Goal: Information Seeking & Learning: Learn about a topic

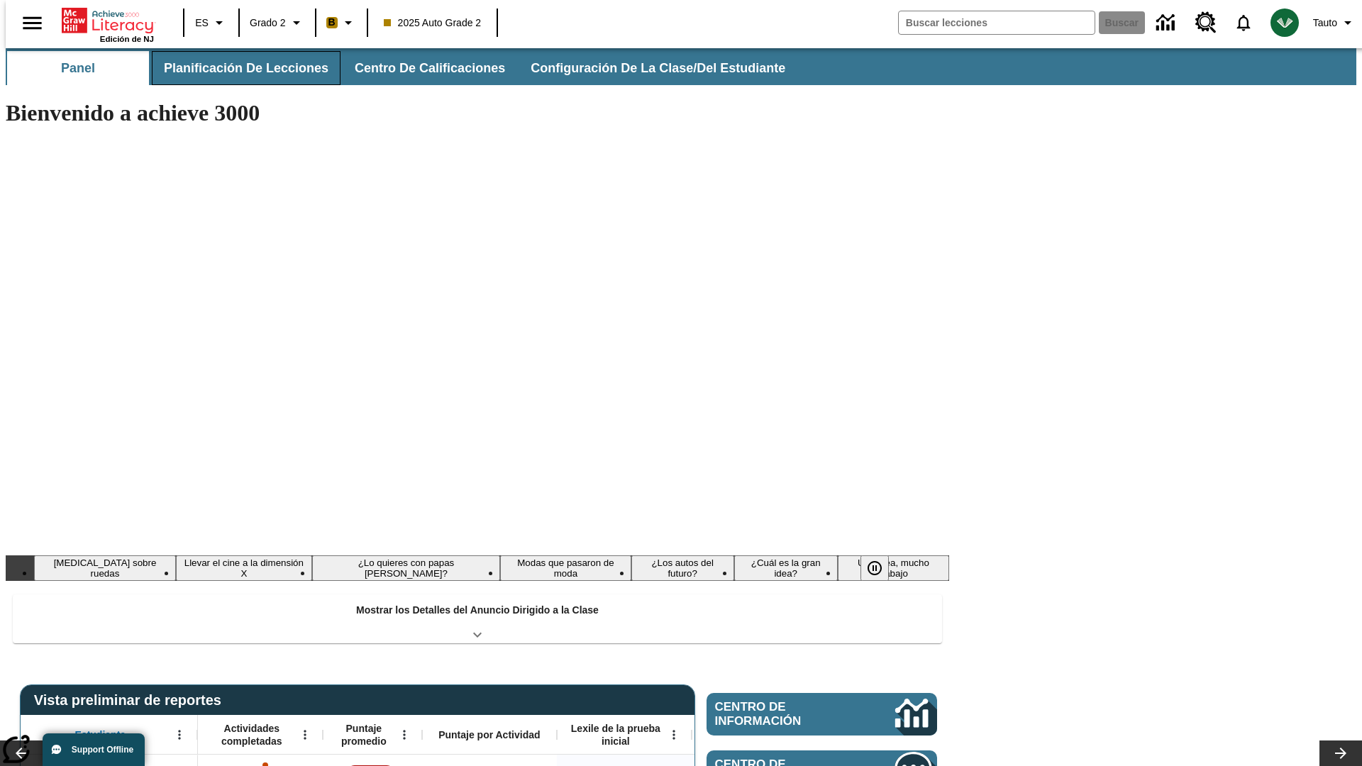
click at [238, 68] on button "Planificación de lecciones" at bounding box center [246, 68] width 189 height 34
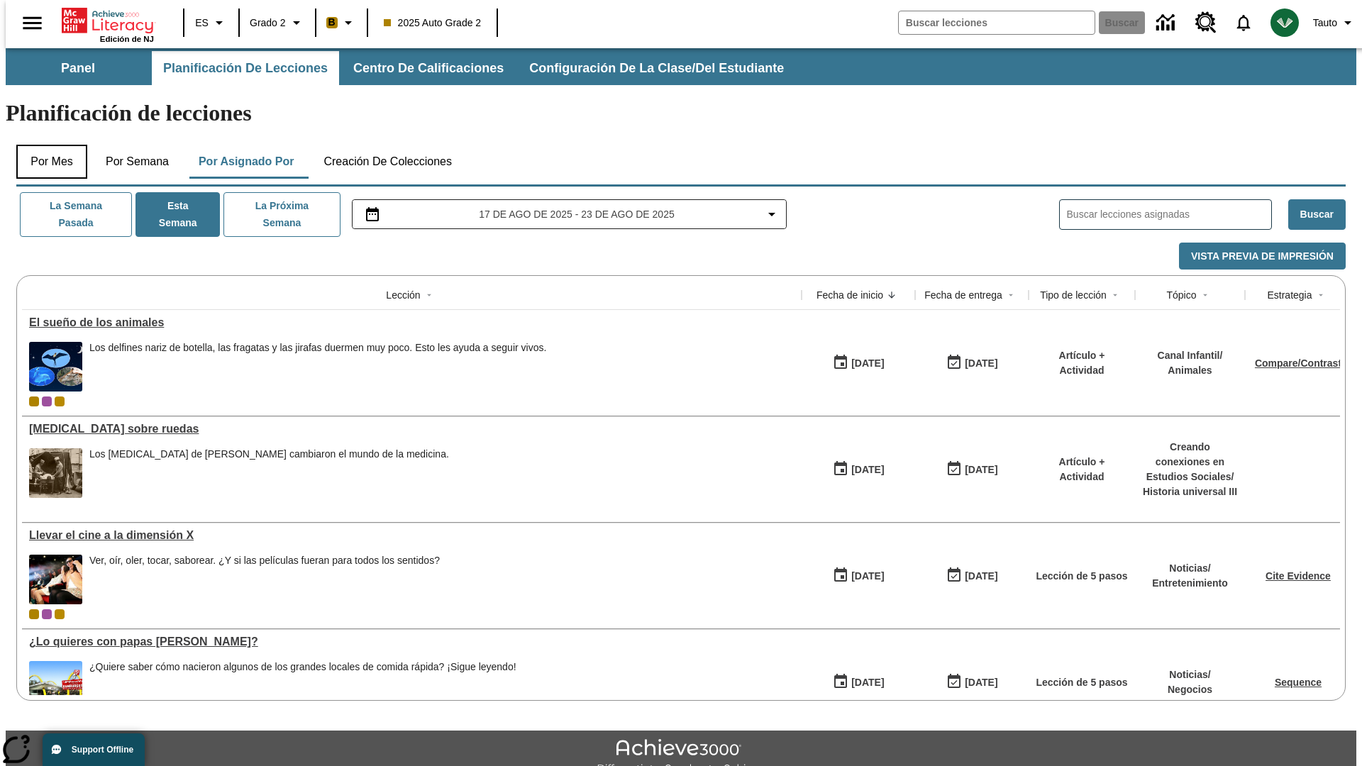
click at [46, 145] on button "Por mes" at bounding box center [51, 162] width 71 height 34
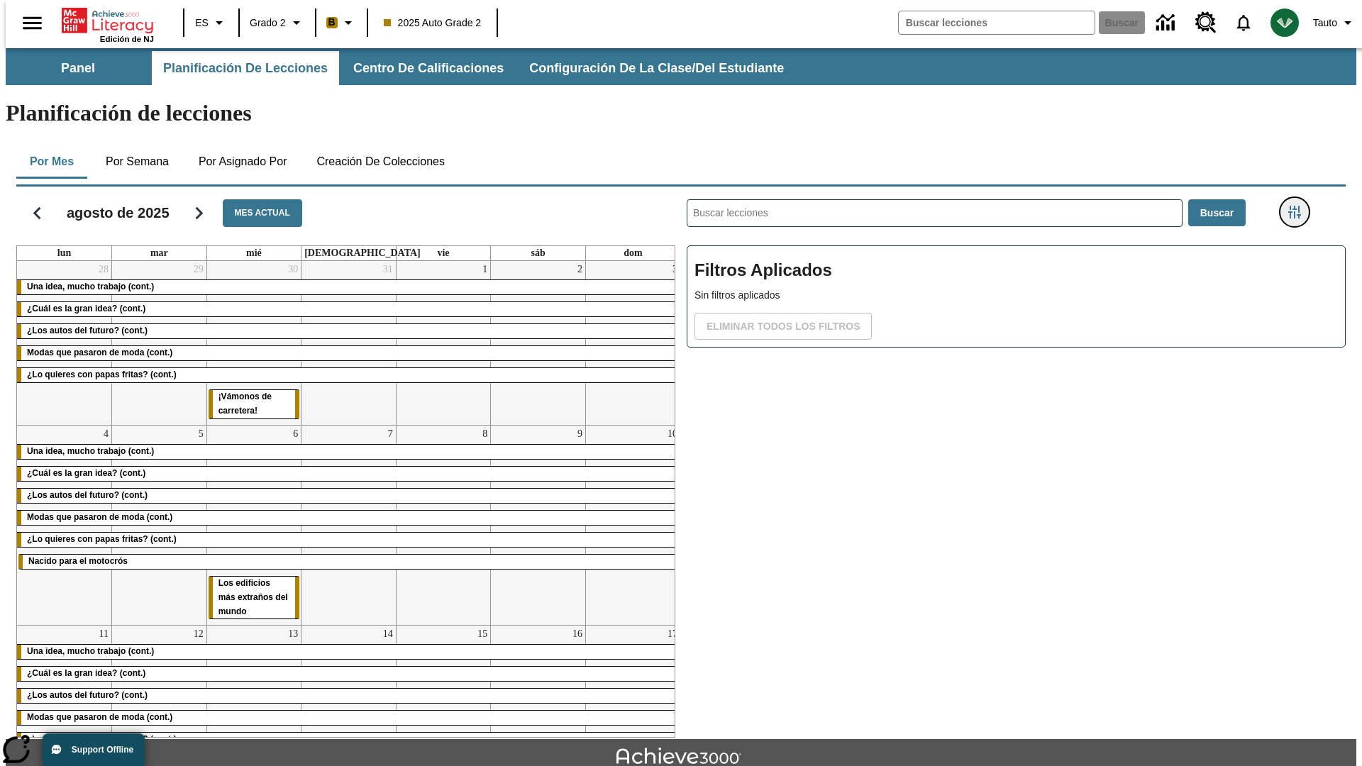
click at [1299, 206] on icon "Menú lateral de filtros" at bounding box center [1294, 212] width 13 height 13
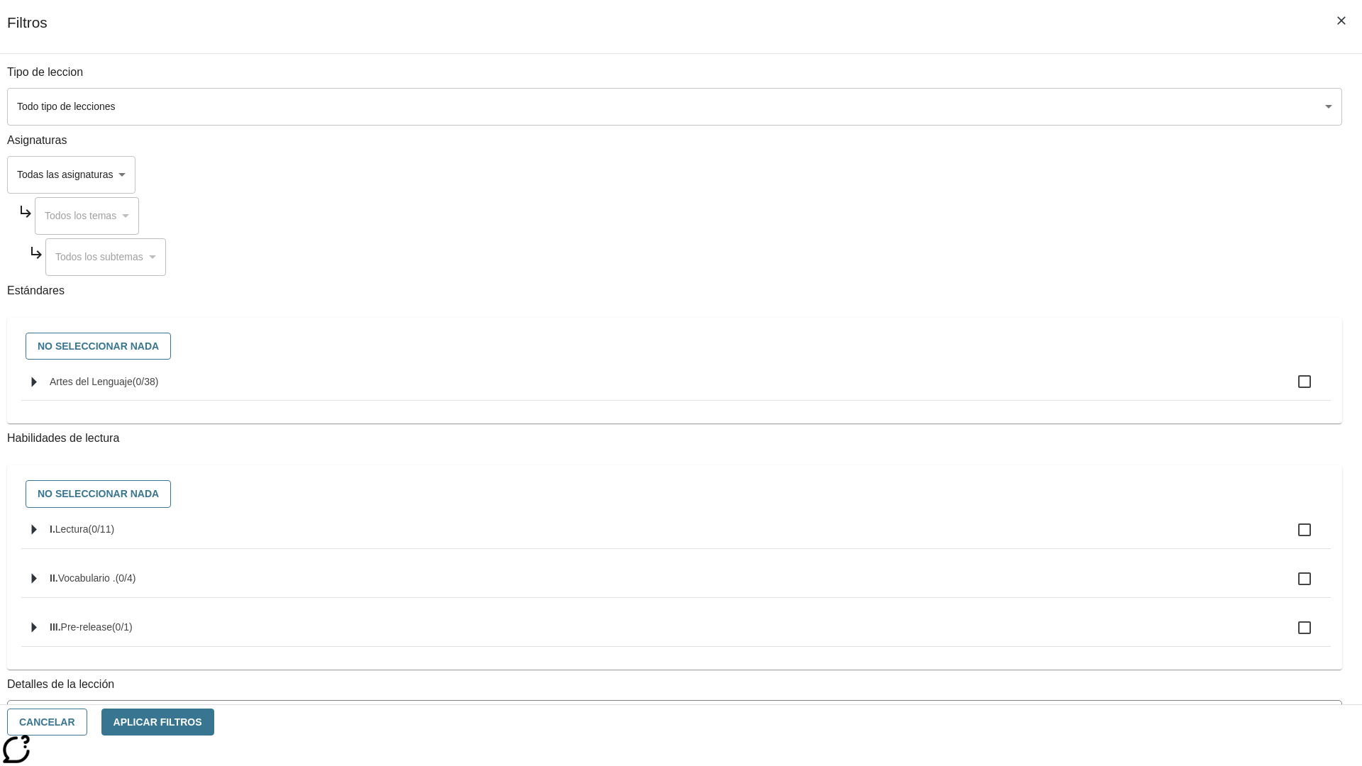
click at [1022, 106] on body "[MEDICAL_DATA] al contenido principal Edición de NJ ES Grado 2 B 2025 Auto Grad…" at bounding box center [681, 439] width 1351 height 783
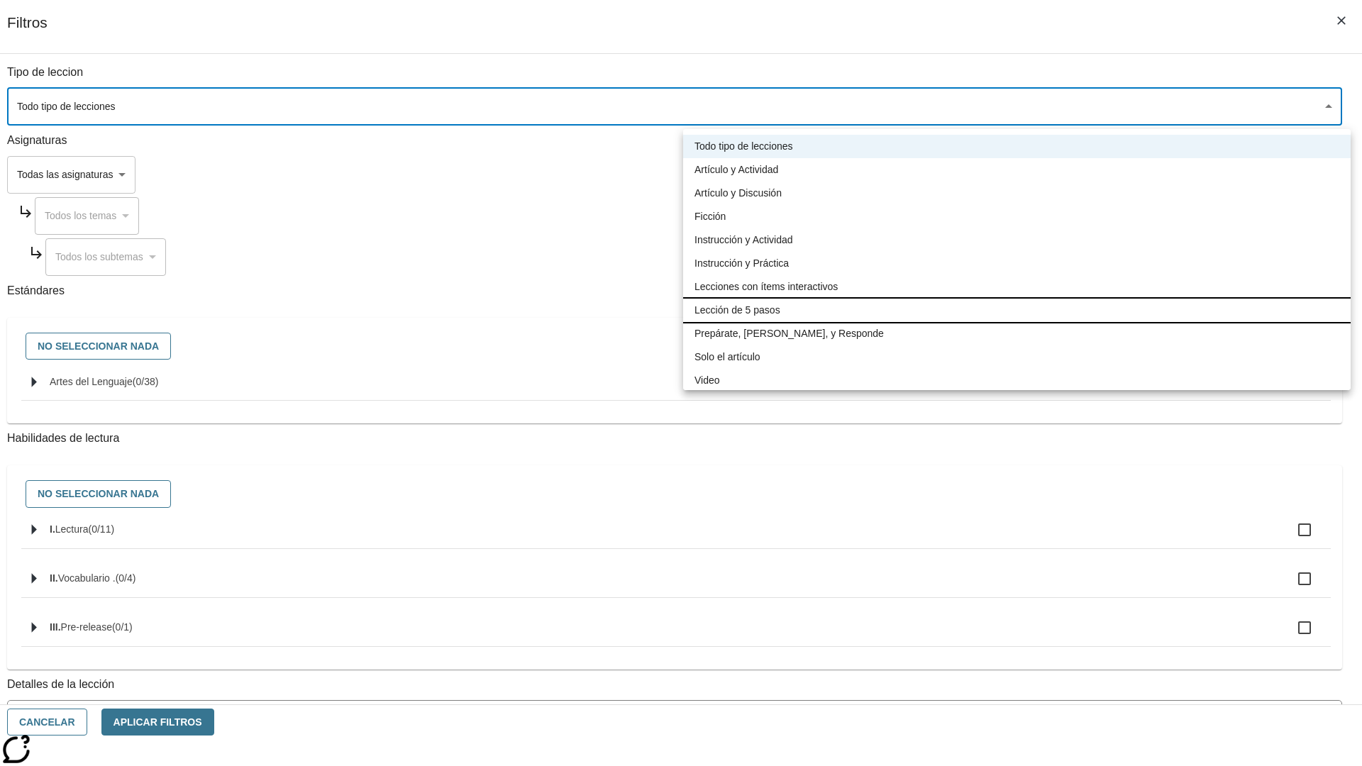
click at [1017, 310] on li "Lección de 5 pasos" at bounding box center [1017, 310] width 668 height 23
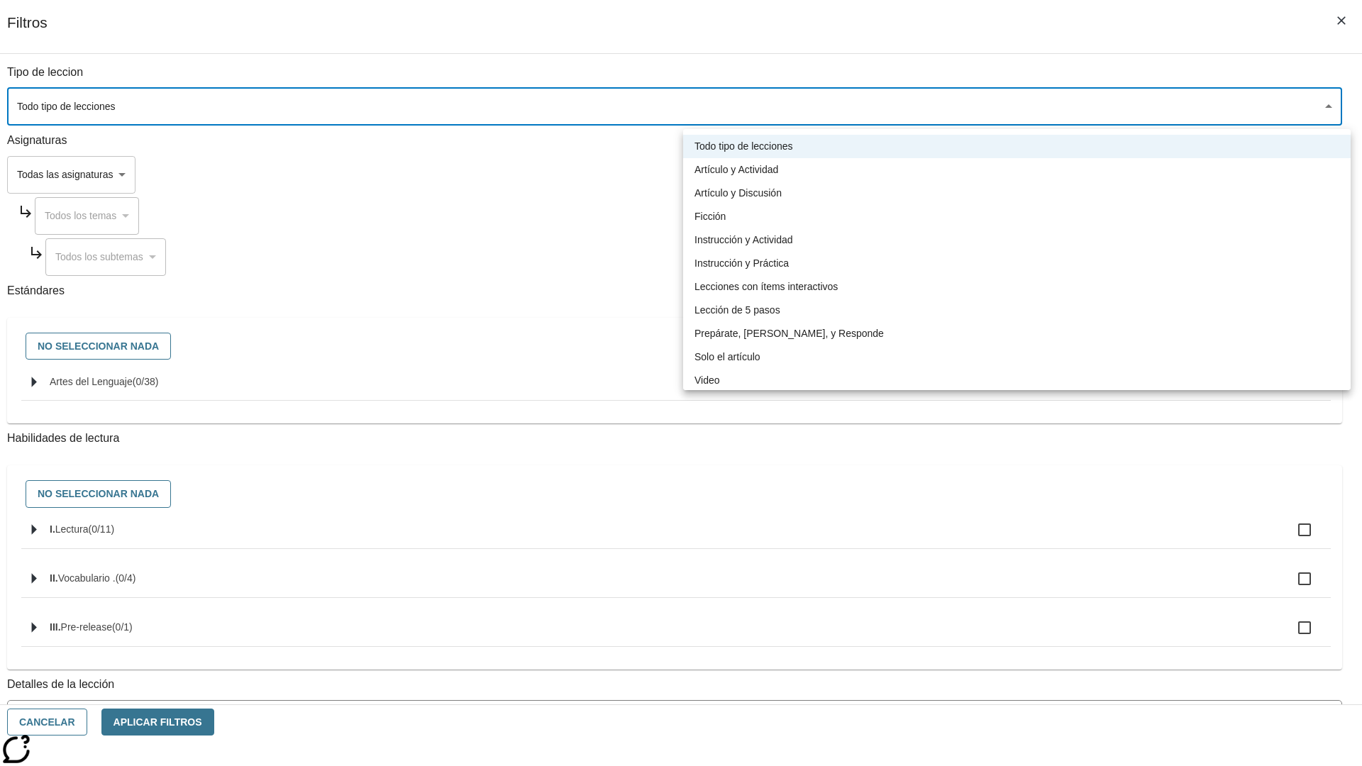
type input "1"
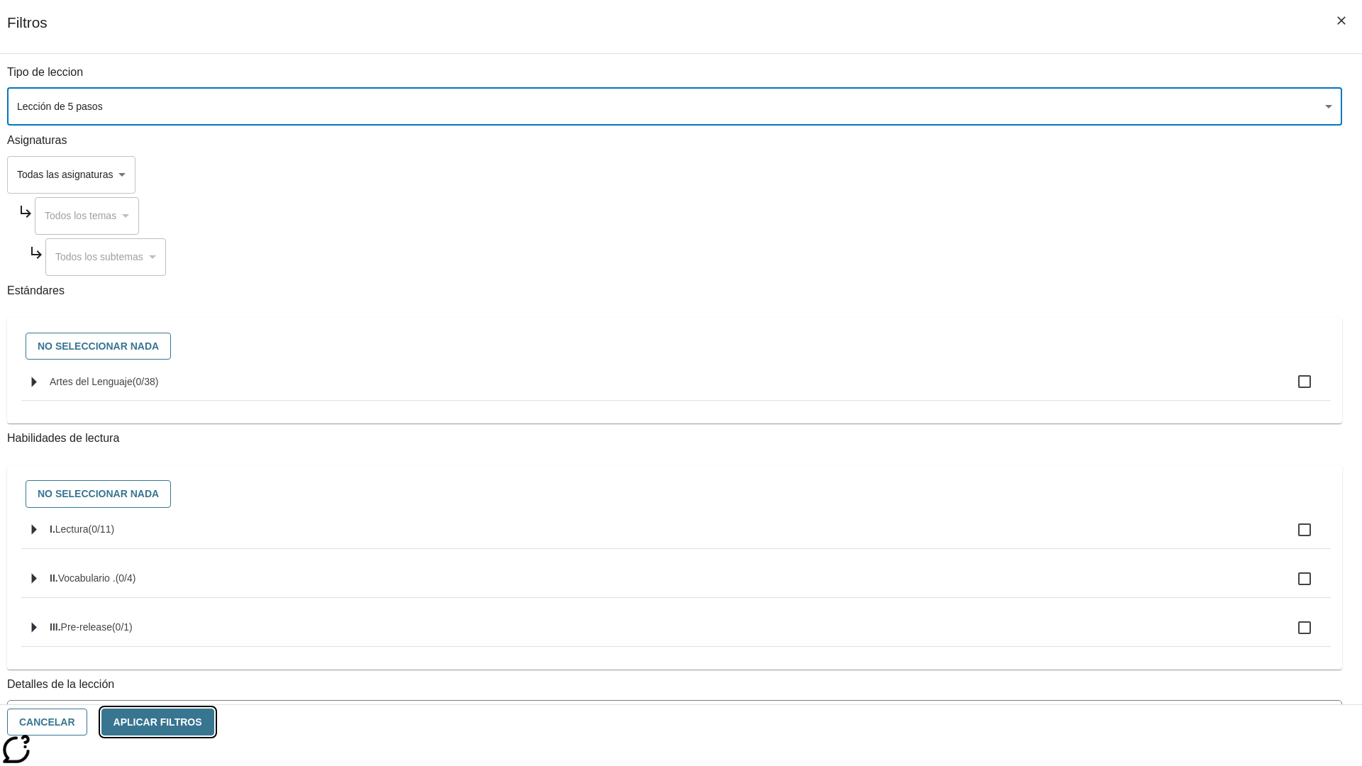
click at [214, 722] on button "Aplicar Filtros" at bounding box center [157, 723] width 113 height 28
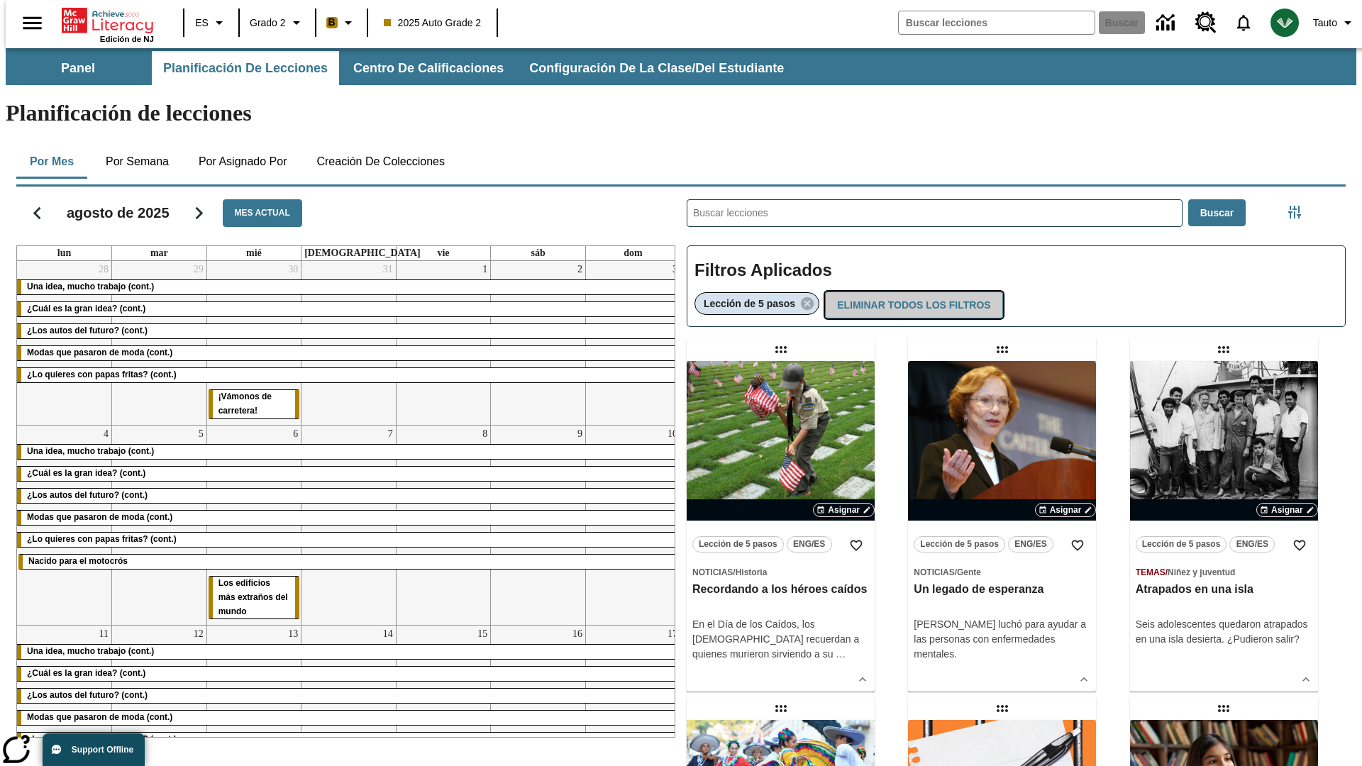
click at [911, 292] on button "Eliminar todos los filtros" at bounding box center [913, 306] width 177 height 28
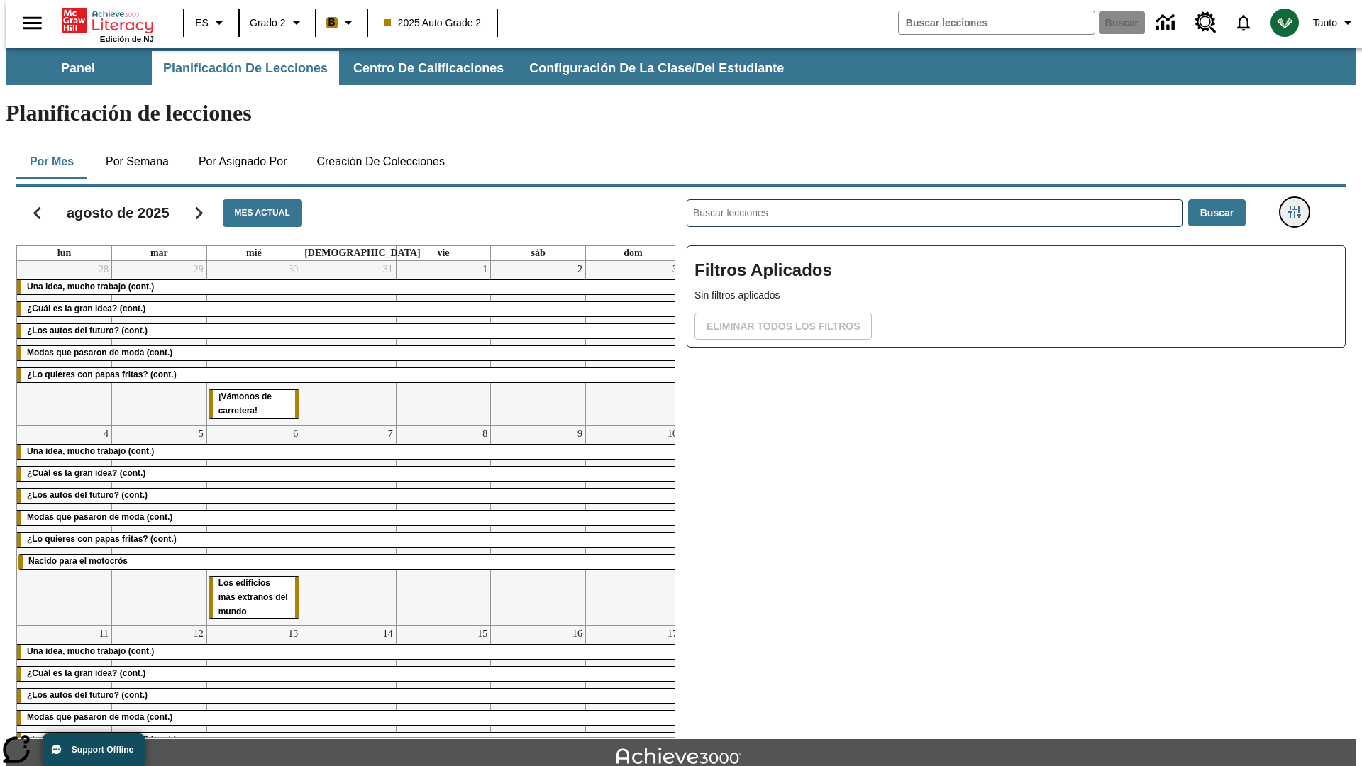
click at [1299, 206] on icon "Menú lateral de filtros" at bounding box center [1294, 212] width 13 height 13
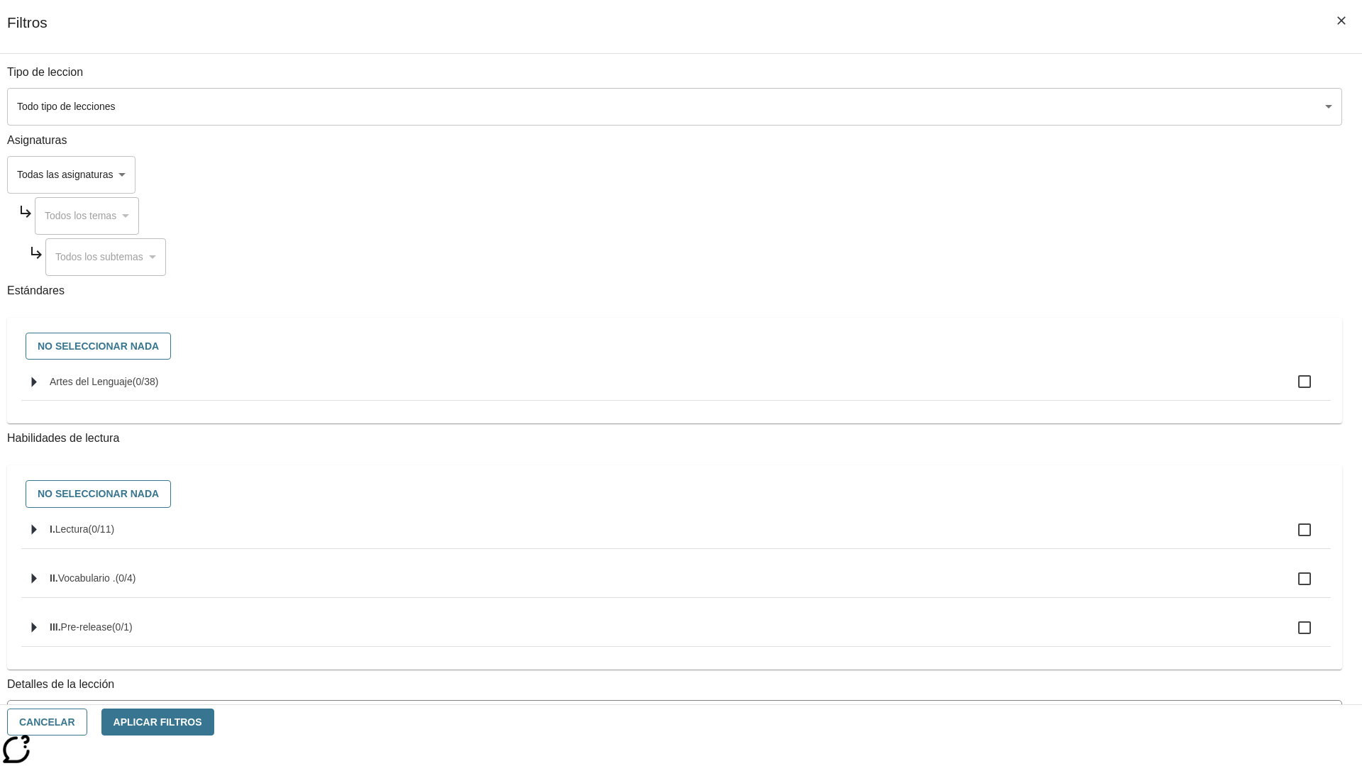
click at [1022, 175] on body "[MEDICAL_DATA] al contenido principal Edición de NJ ES Grado 2 B 2025 Auto Grad…" at bounding box center [681, 439] width 1351 height 783
type input "2"
click at [214, 722] on button "Aplicar Filtros" at bounding box center [157, 723] width 113 height 28
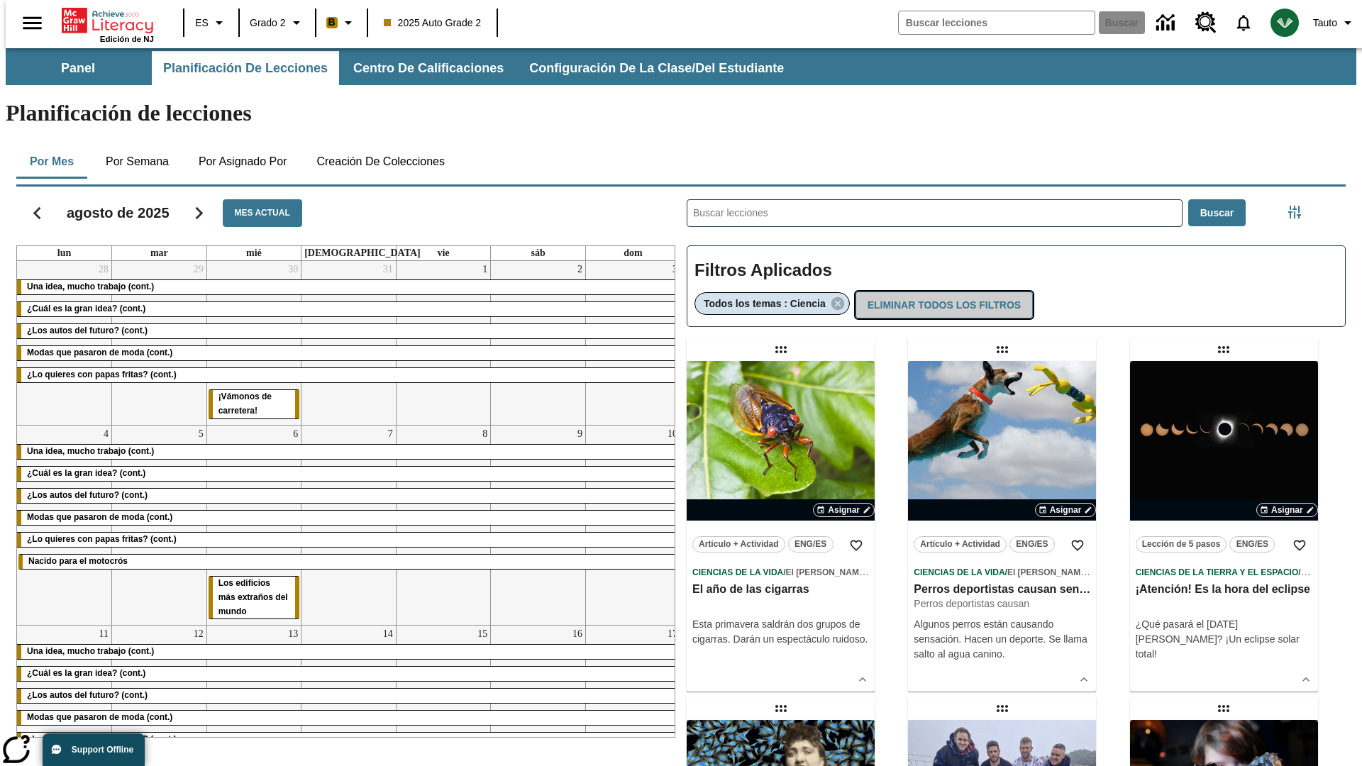
click at [942, 292] on button "Eliminar todos los filtros" at bounding box center [944, 306] width 177 height 28
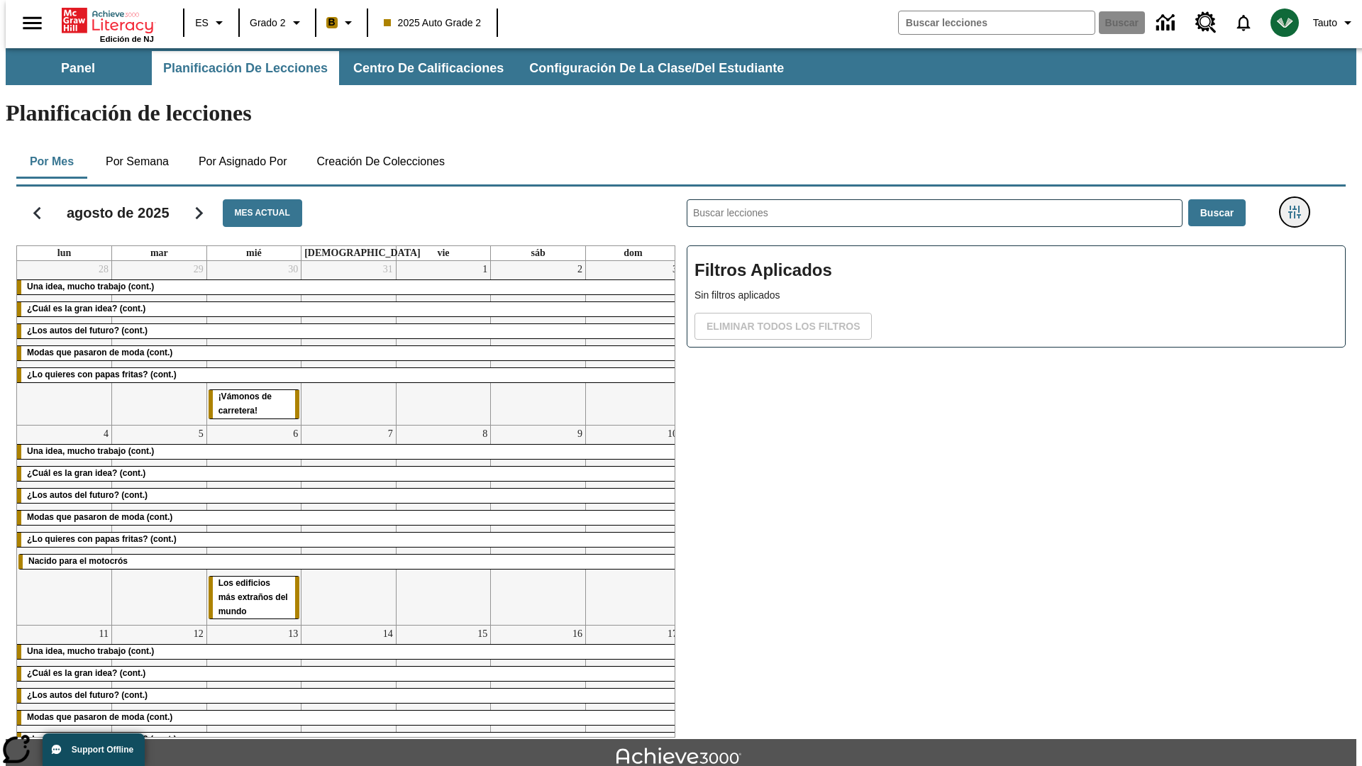
click at [1299, 206] on icon "Menú lateral de filtros" at bounding box center [1294, 212] width 13 height 13
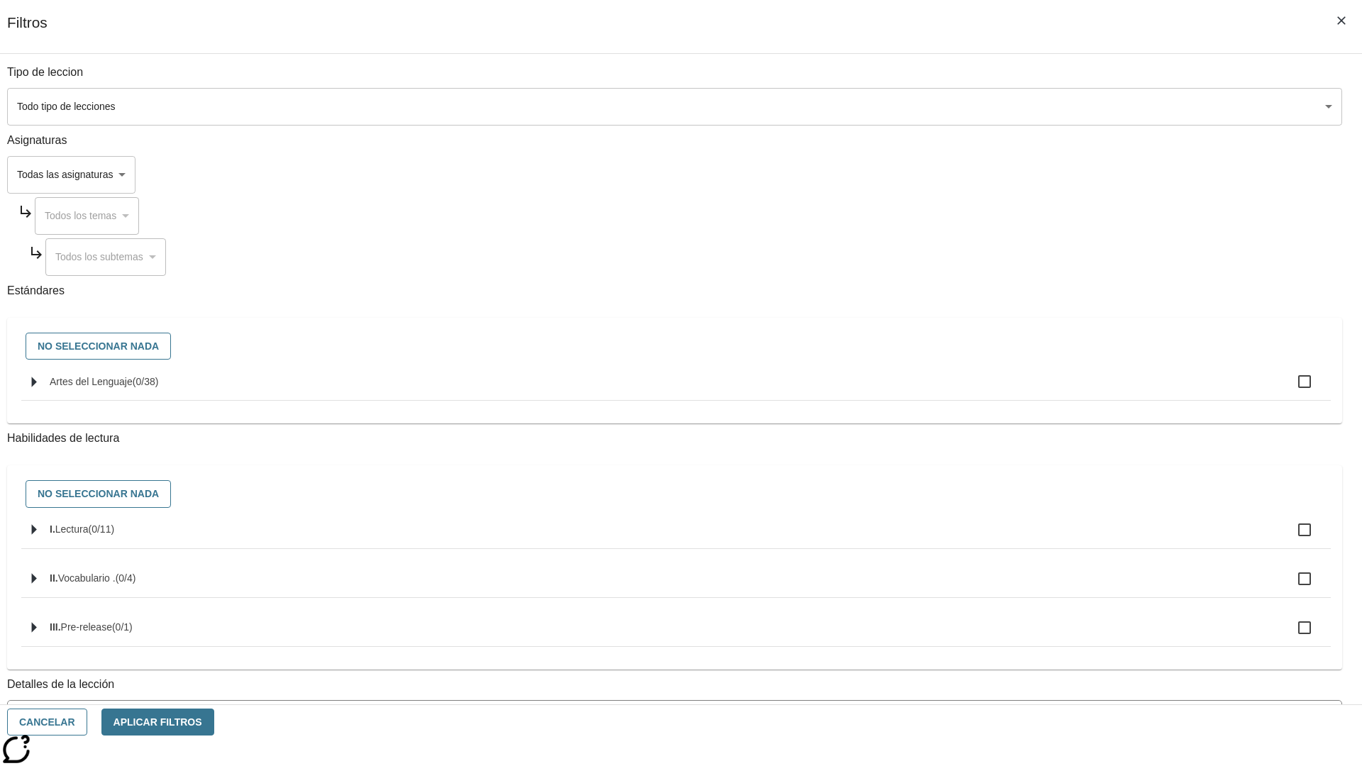
click at [159, 387] on span "Artes del Lenguaje" at bounding box center [146, 381] width 26 height 11
click at [1290, 390] on input "Artes del Lenguaje ( 0 / 38 )" at bounding box center [1305, 382] width 30 height 30
checkbox input "true"
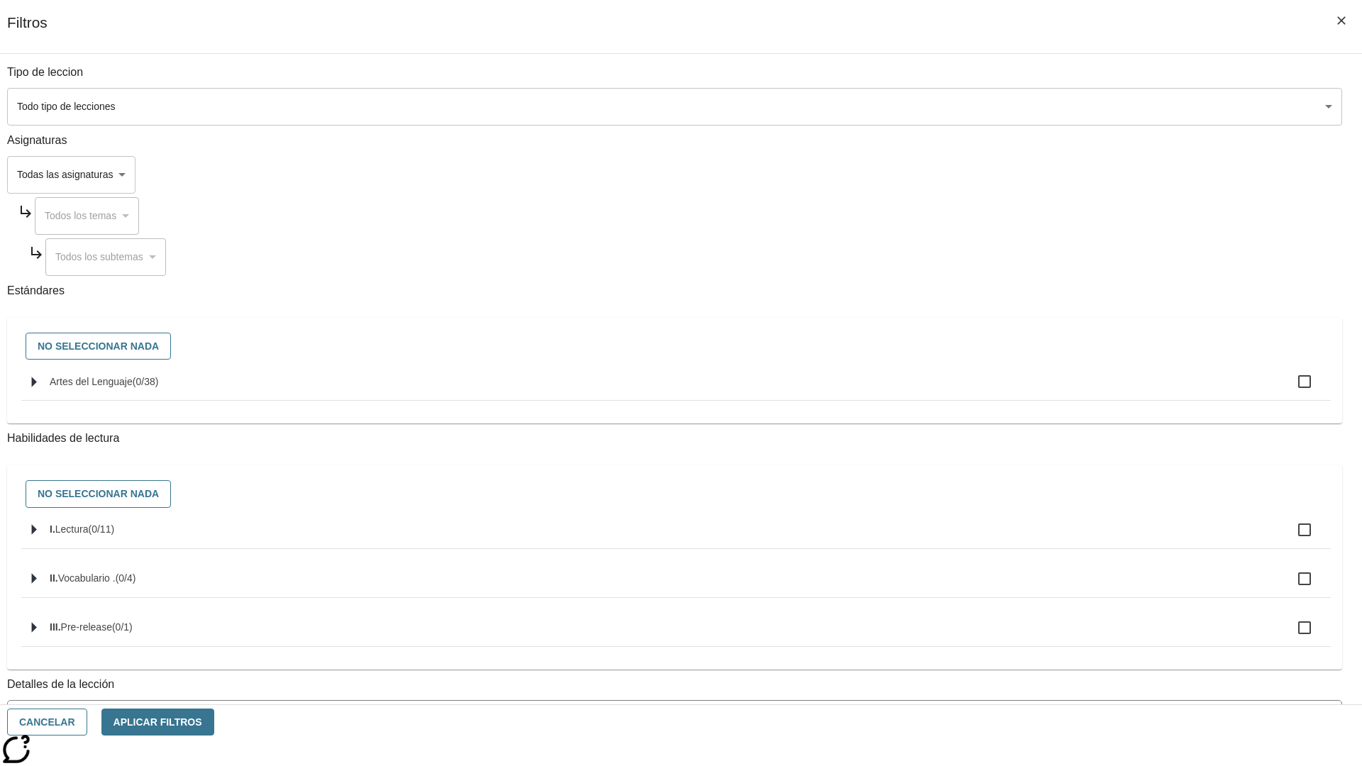
checkbox input "true"
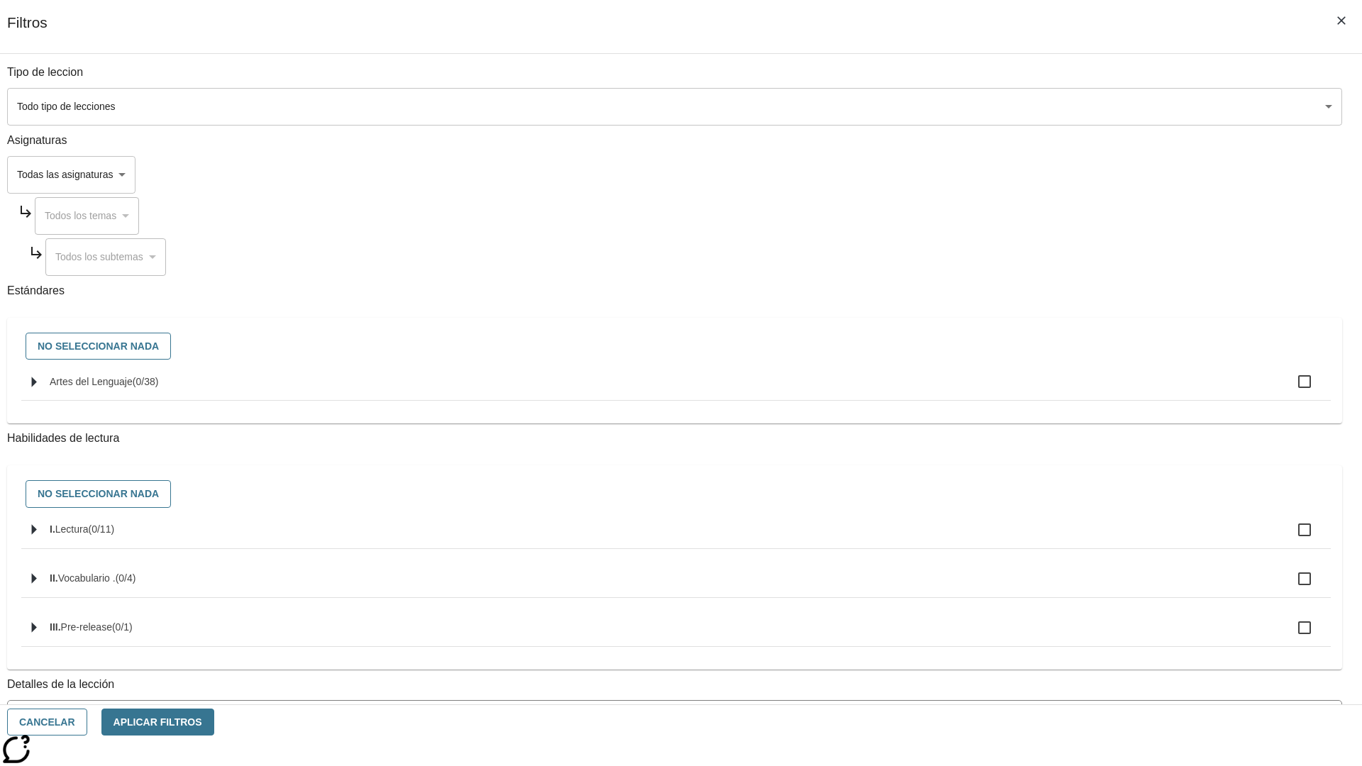
checkbox input "true"
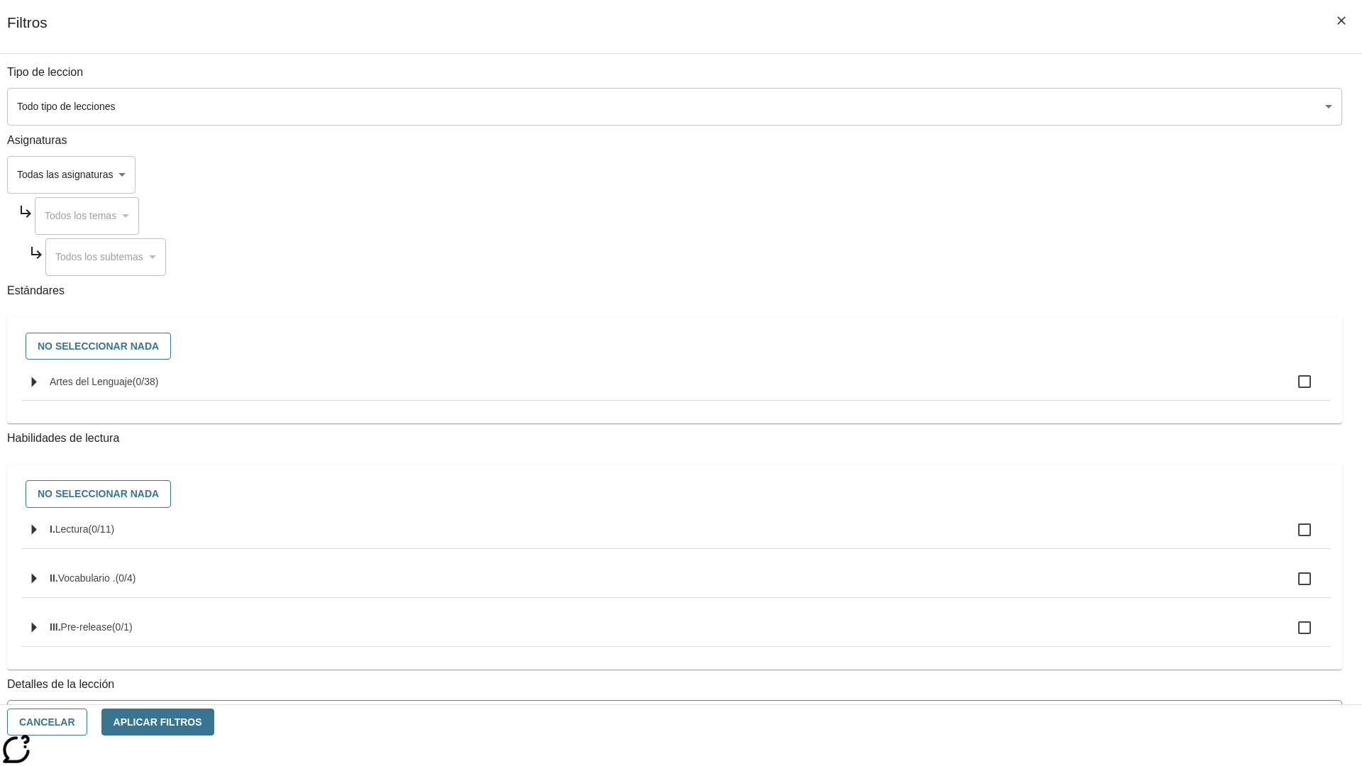
checkbox input "true"
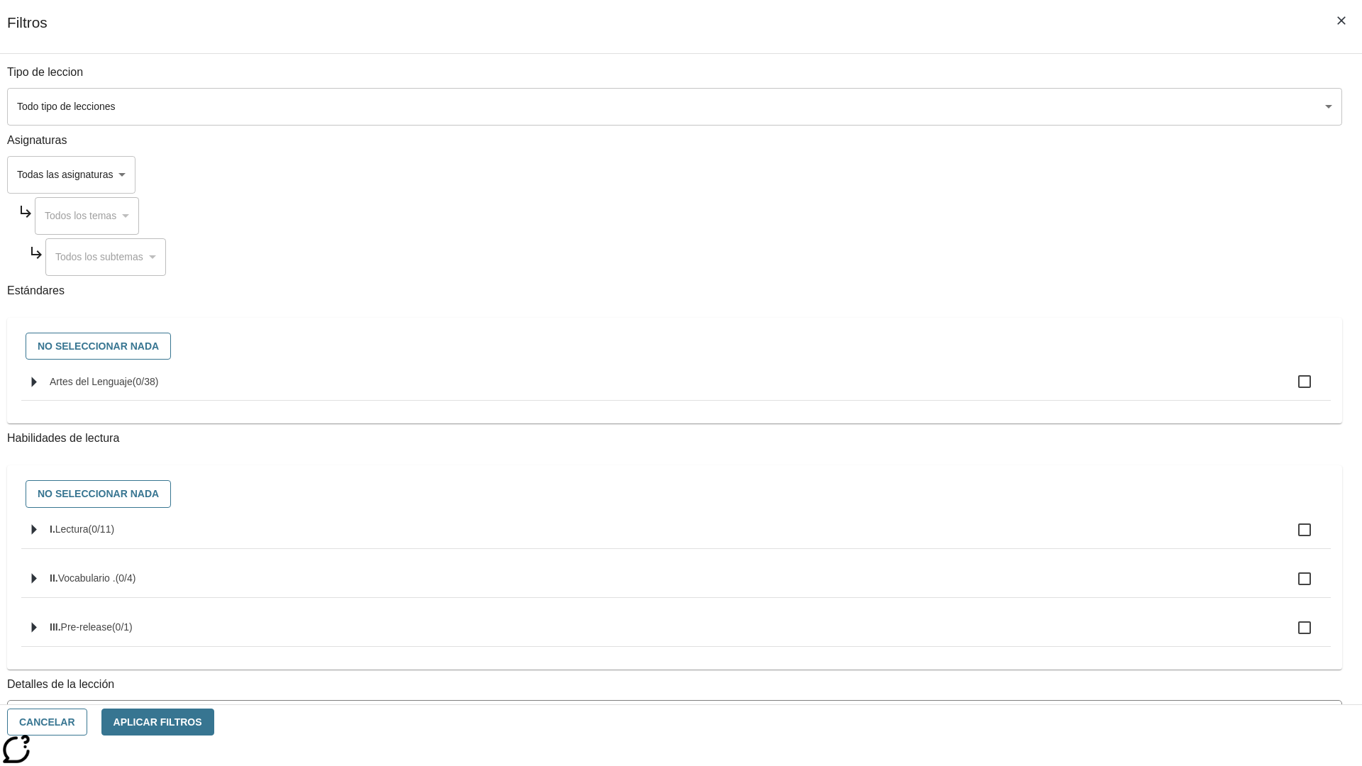
checkbox input "true"
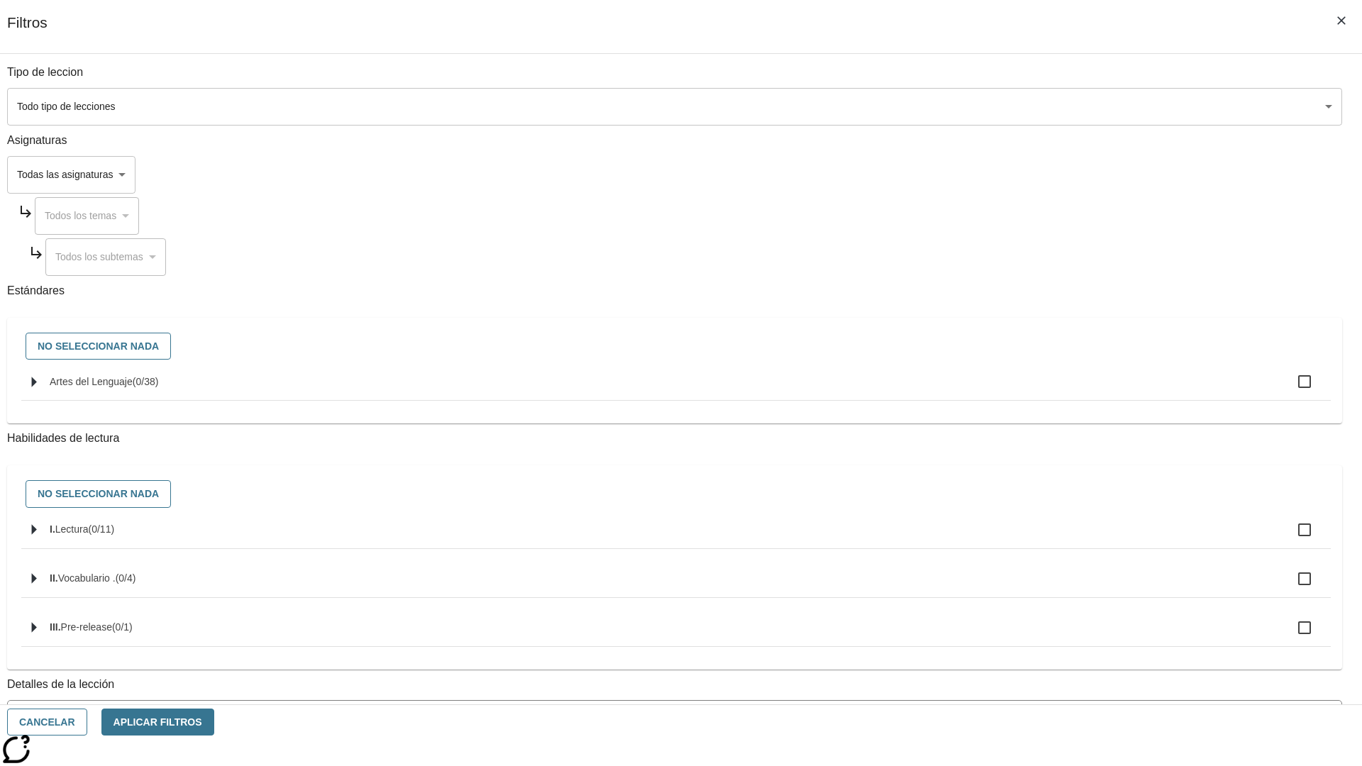
checkbox input "true"
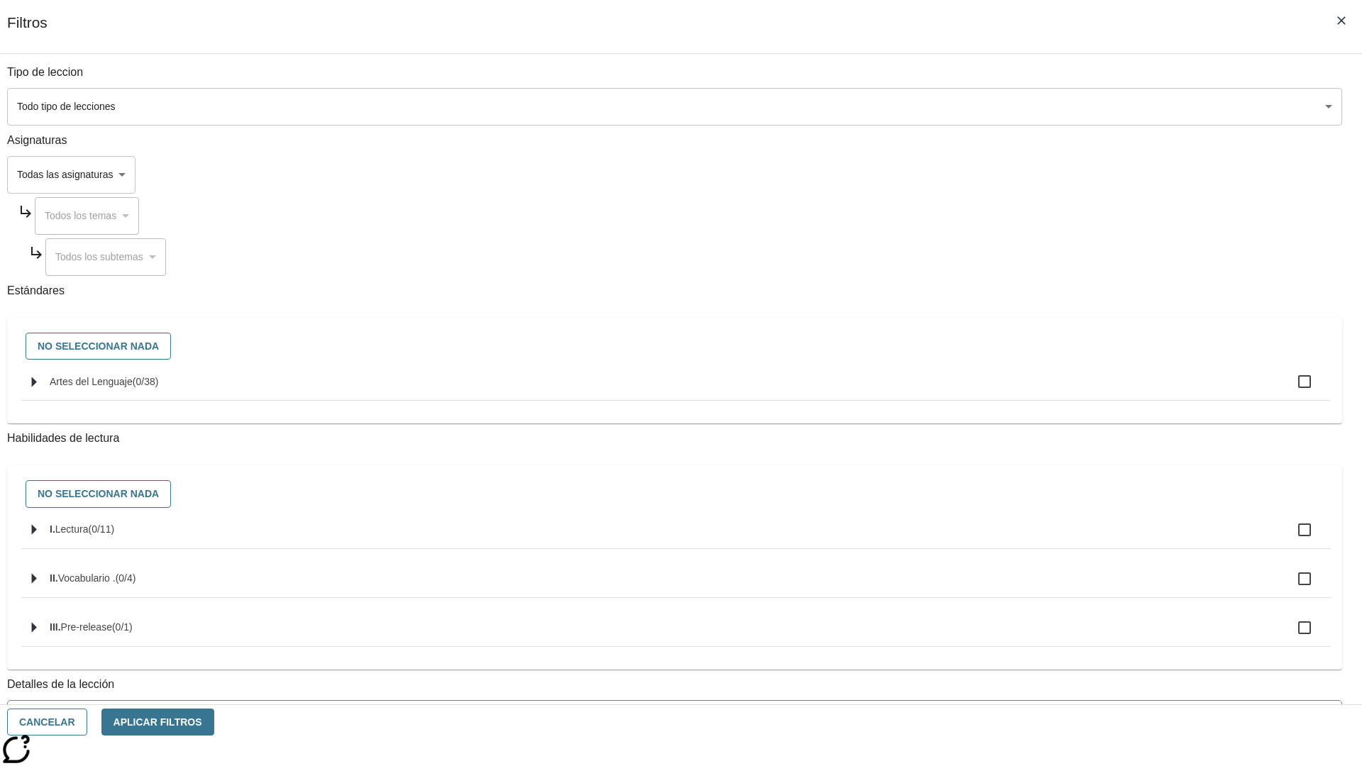
checkbox input "true"
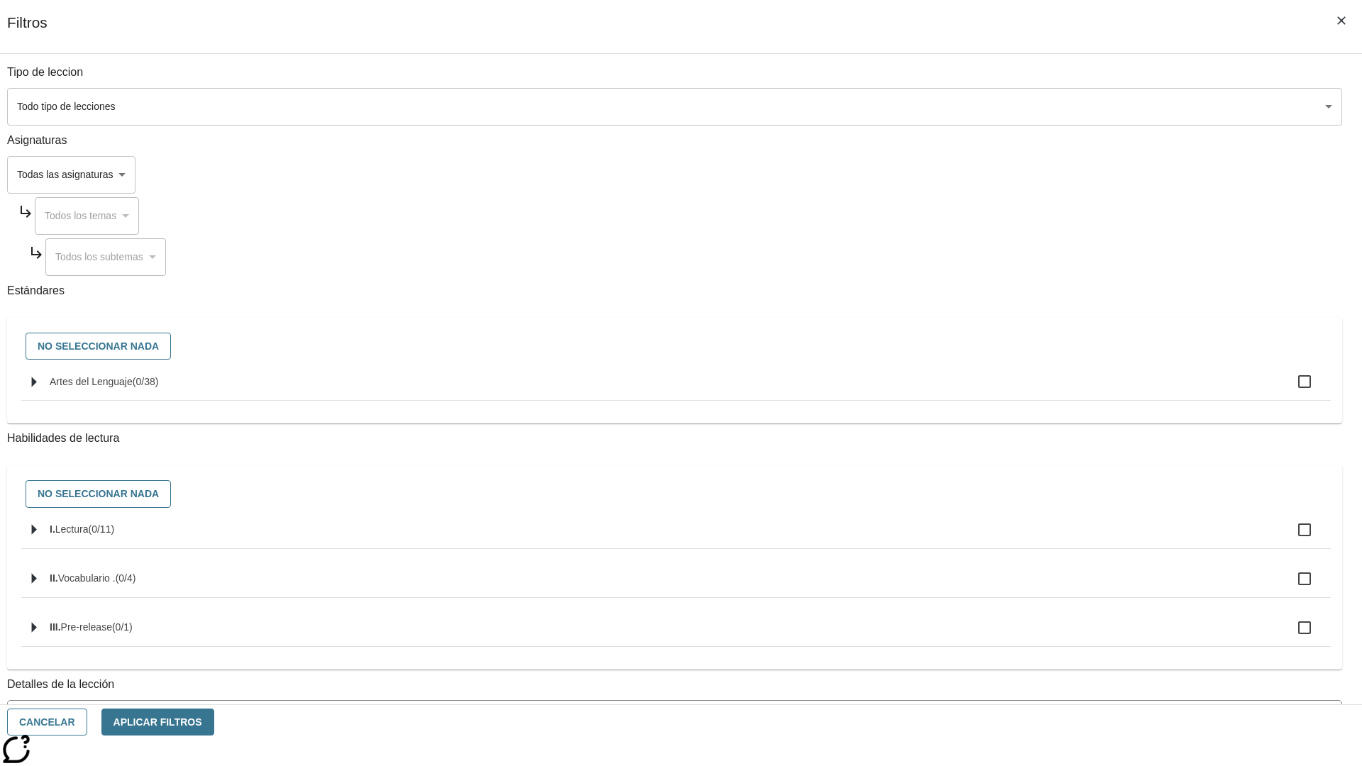
checkbox input "true"
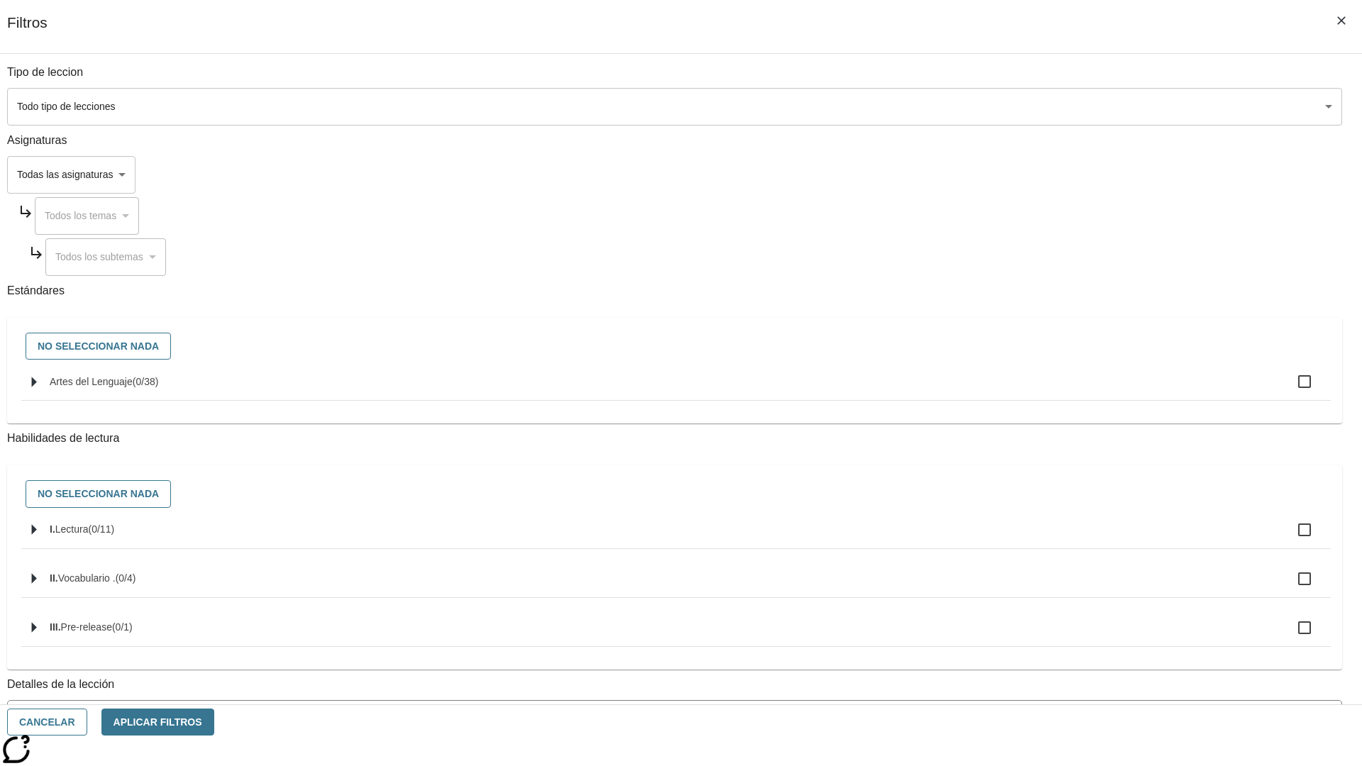
checkbox input "true"
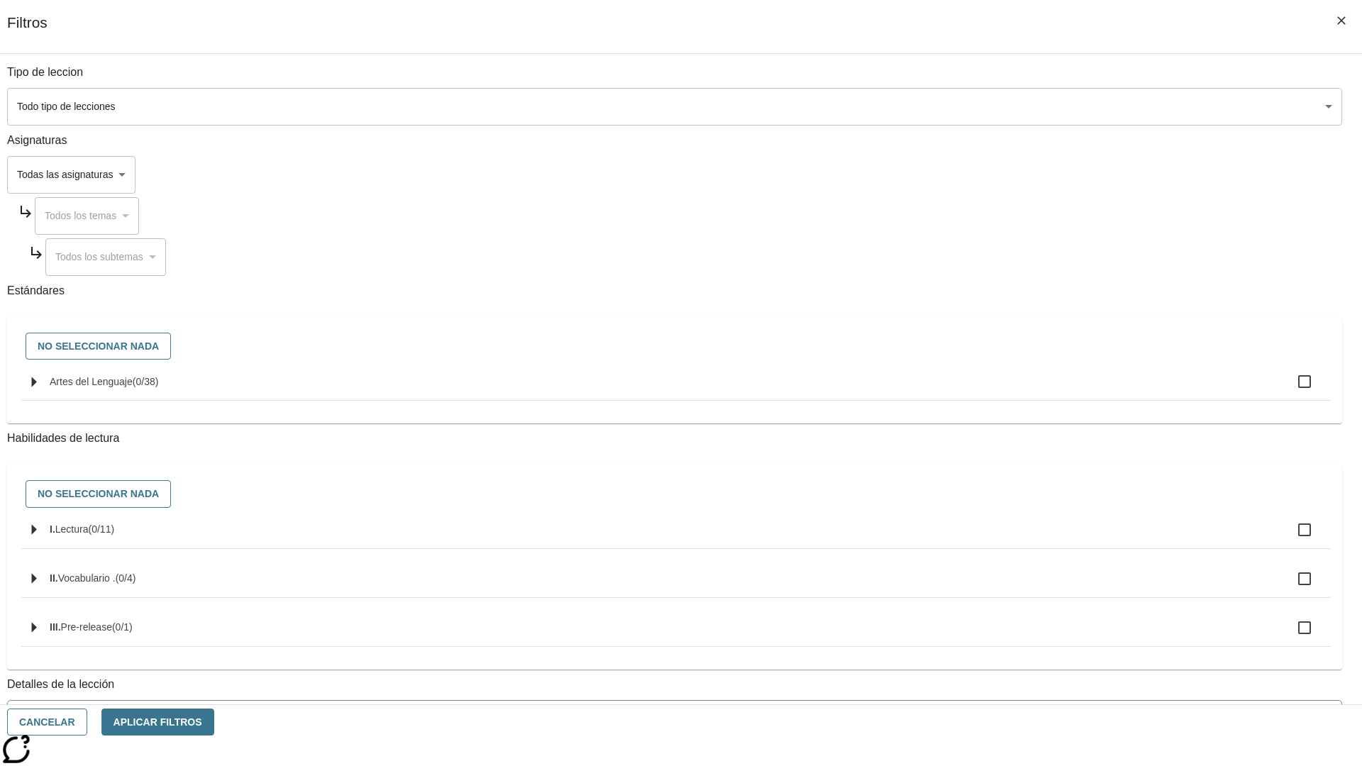
checkbox input "true"
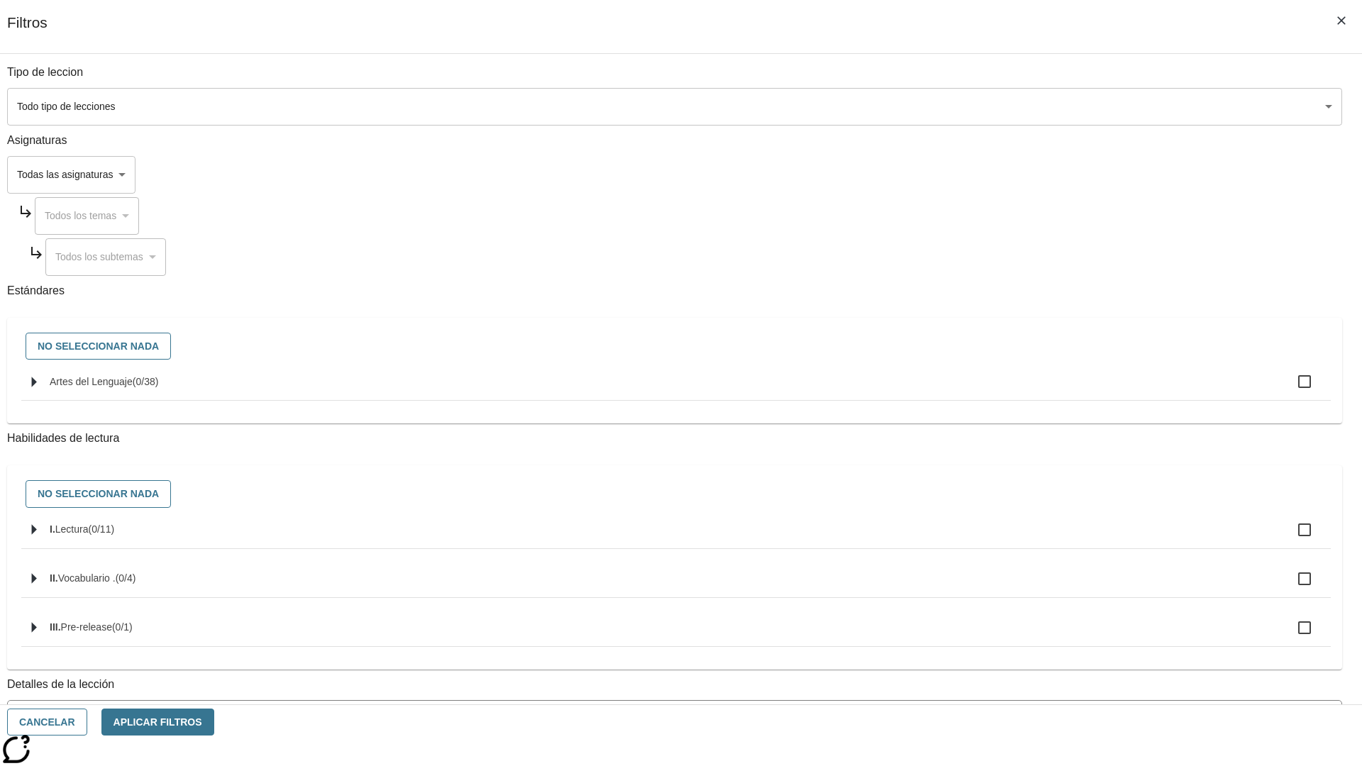
checkbox input "true"
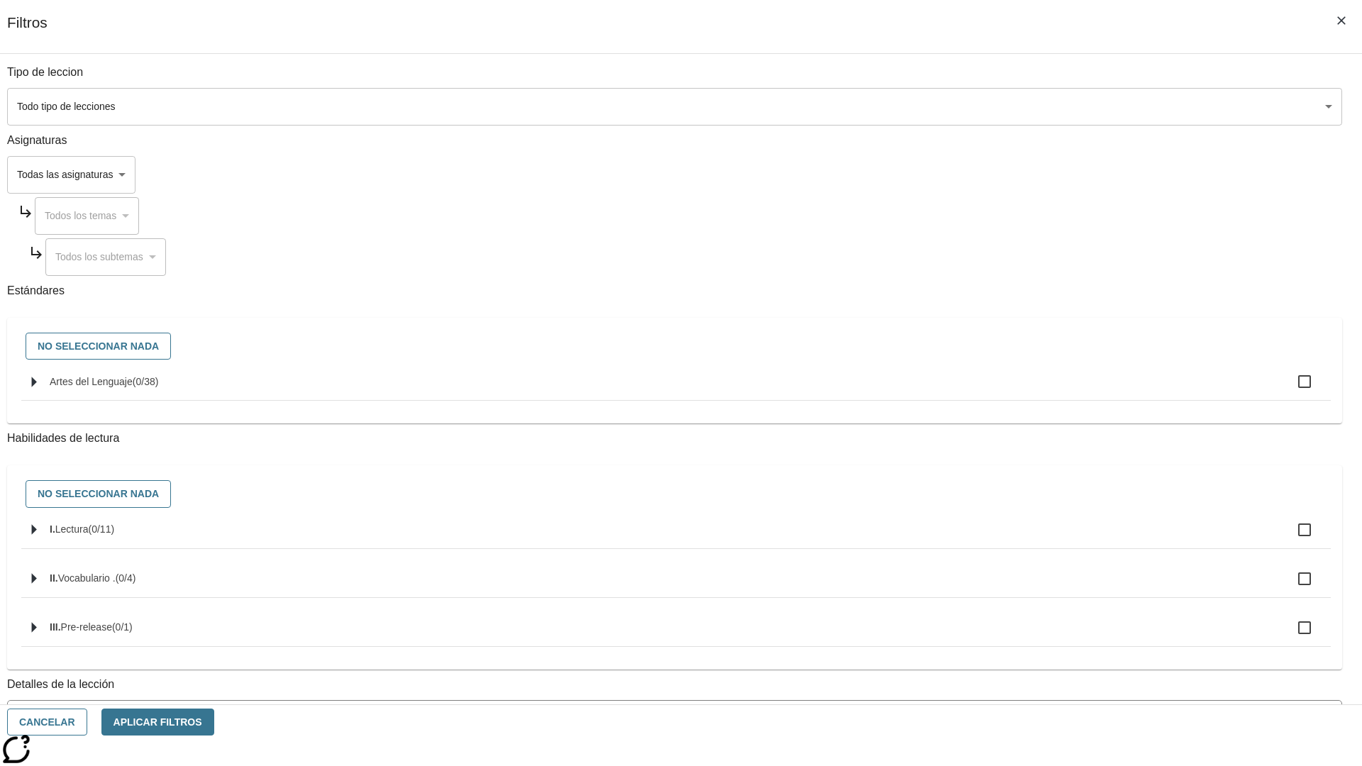
checkbox input "true"
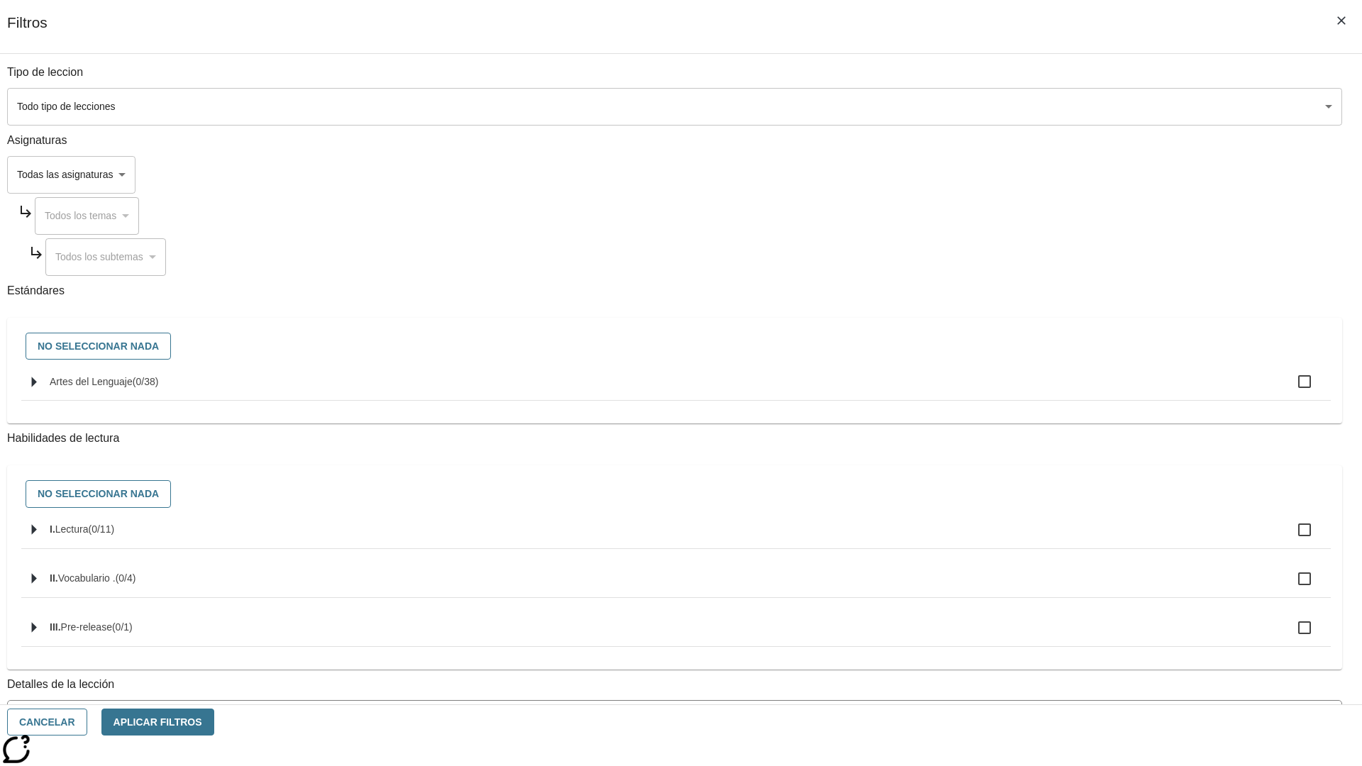
checkbox input "true"
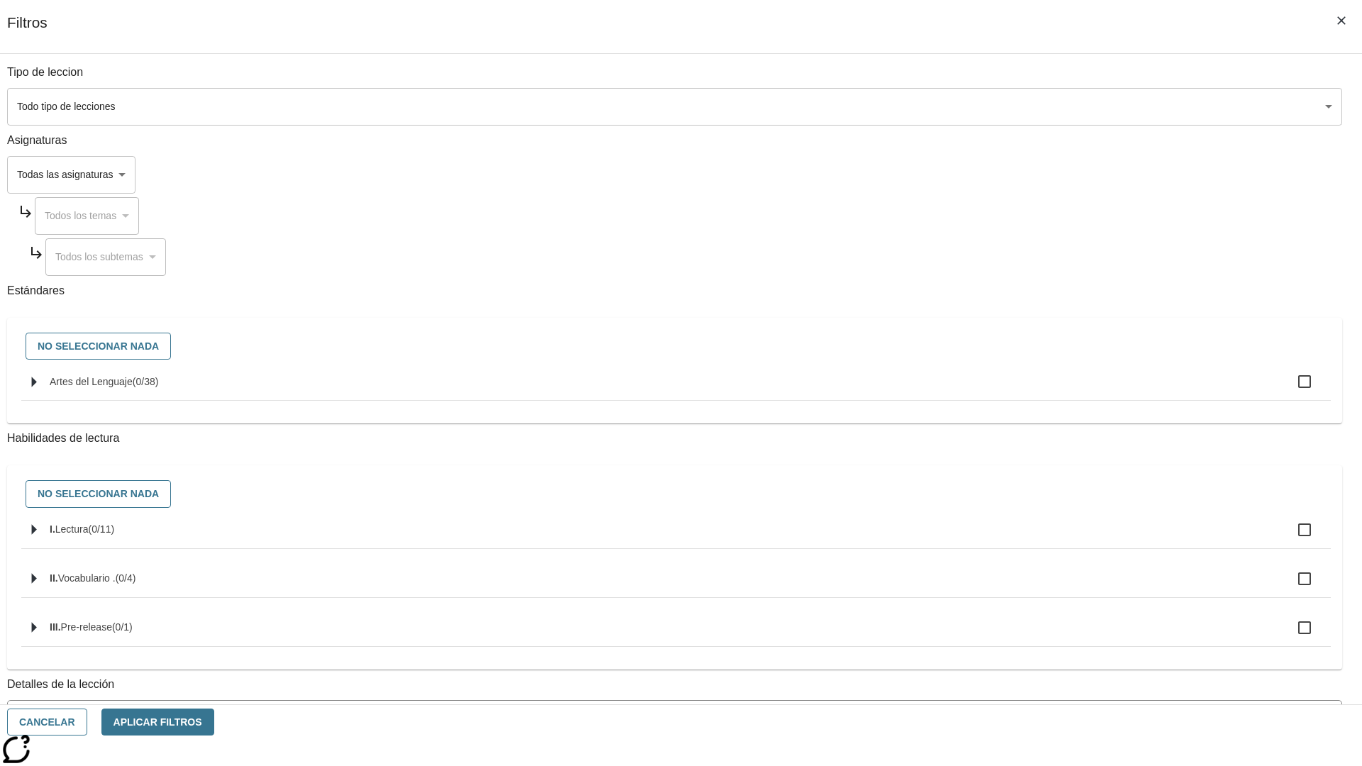
checkbox input "true"
click at [214, 722] on button "Aplicar Filtros" at bounding box center [157, 723] width 113 height 28
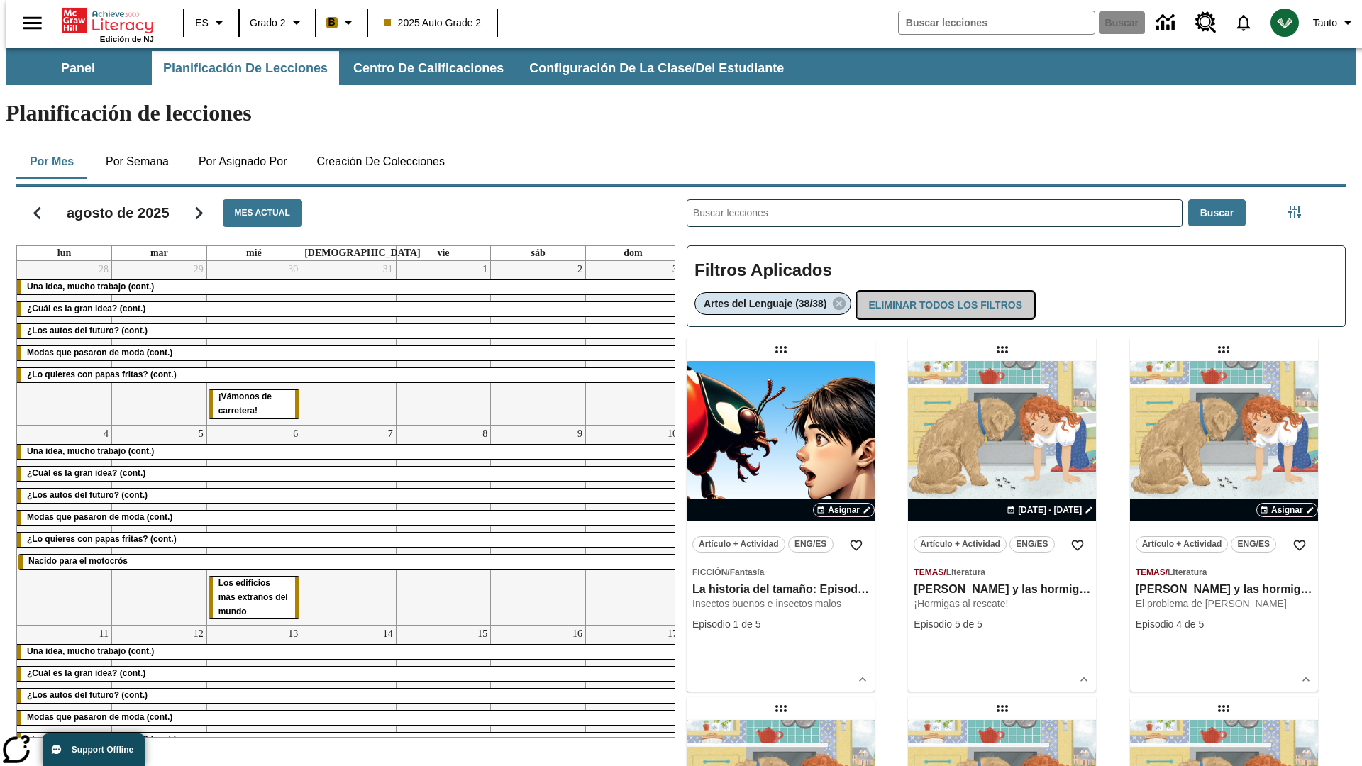
click at [944, 292] on button "Eliminar todos los filtros" at bounding box center [945, 306] width 177 height 28
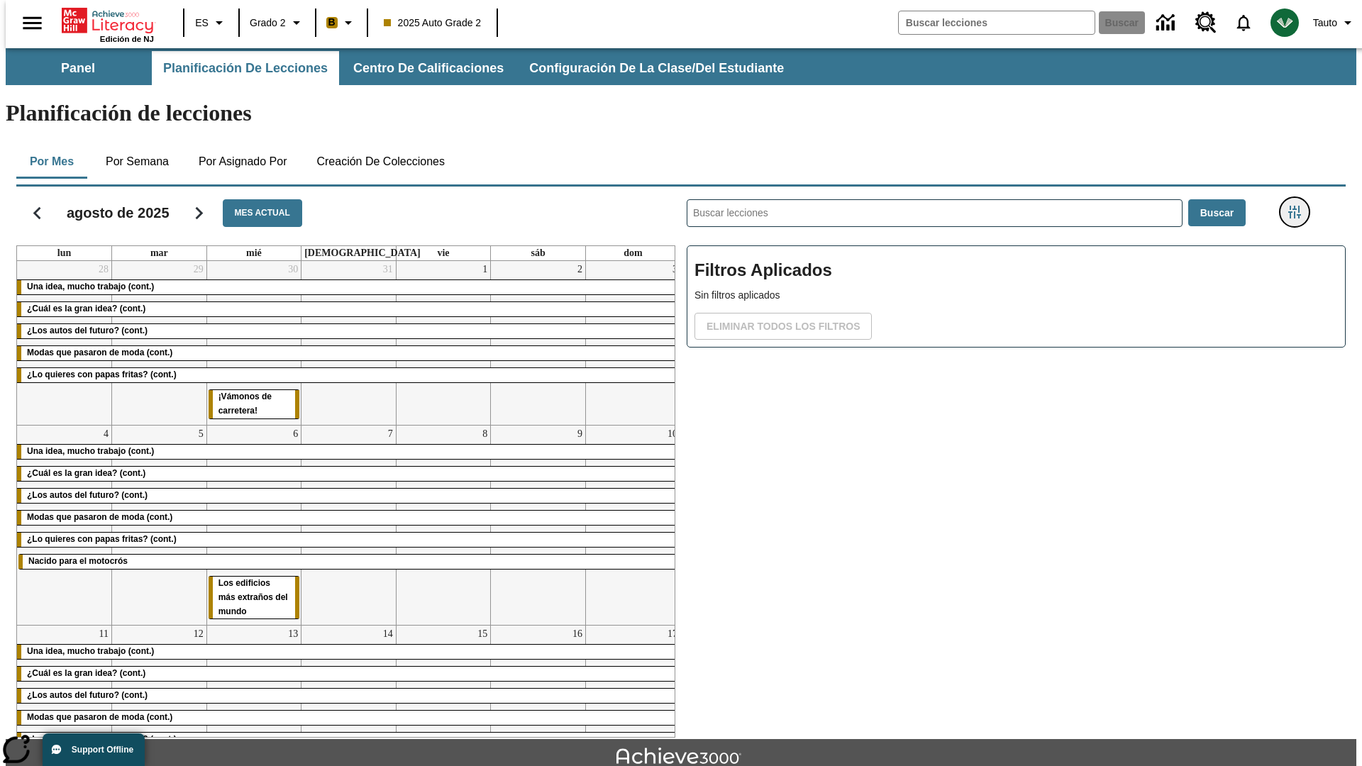
click at [1299, 206] on icon "Menú lateral de filtros" at bounding box center [1294, 212] width 13 height 13
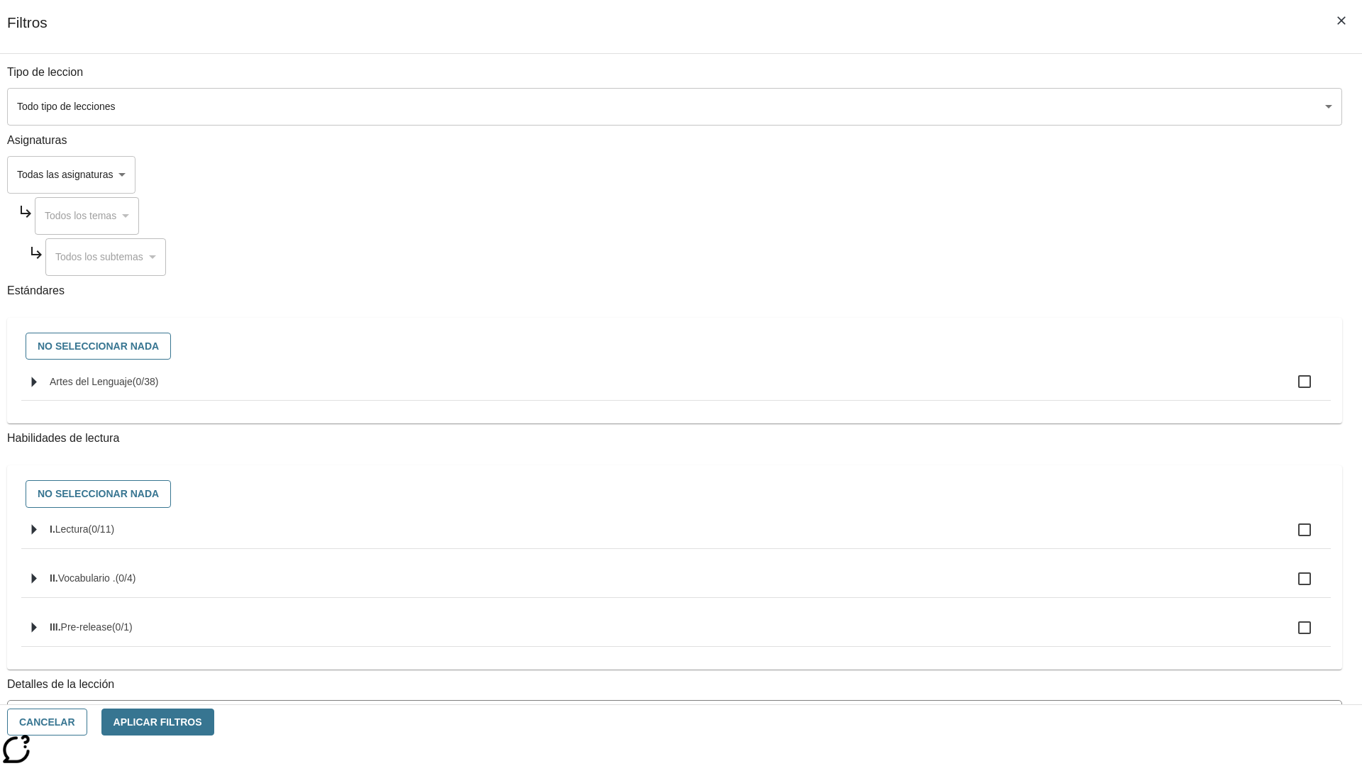
click at [1023, 545] on label "I. Lectura ( 0 / 11 )" at bounding box center [685, 530] width 1270 height 30
click at [1290, 545] on input "I. Lectura ( 0 / 11 )" at bounding box center [1305, 530] width 30 height 30
checkbox input "true"
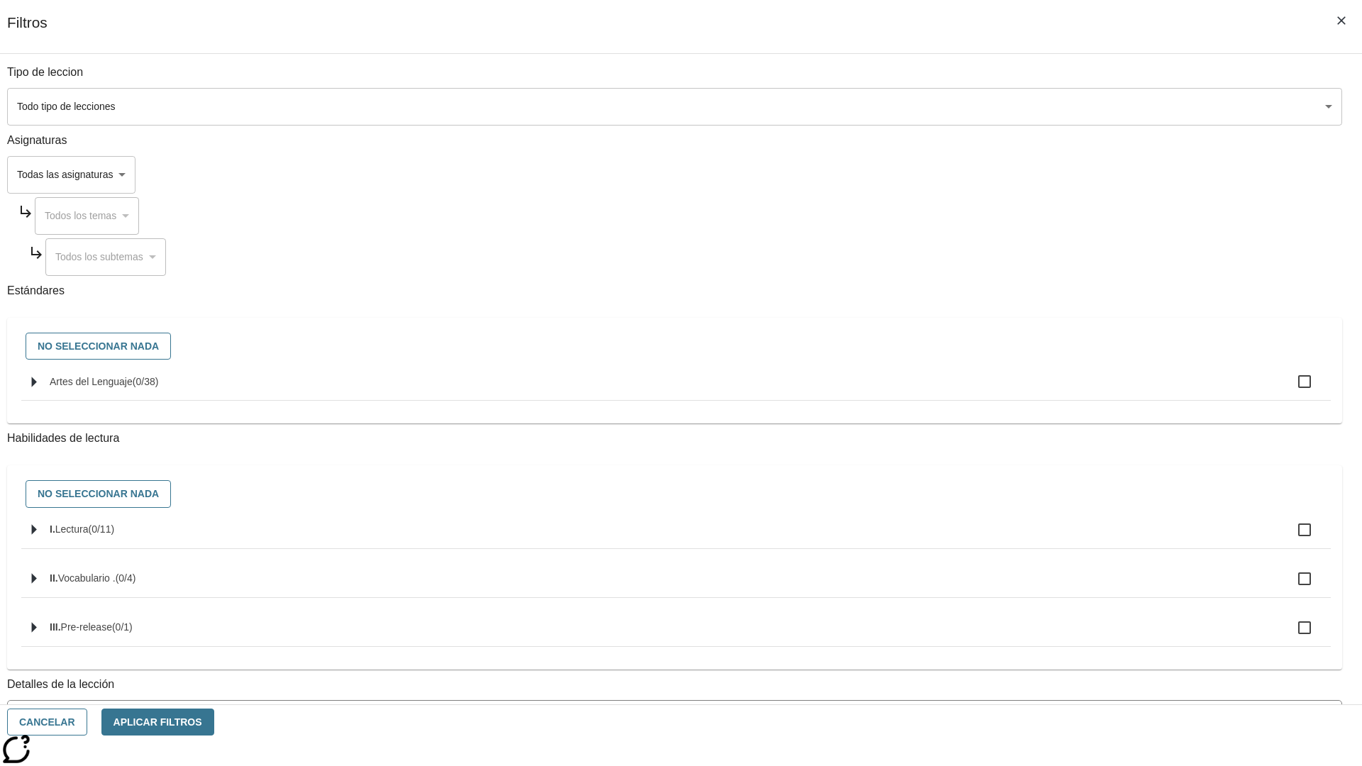
checkbox input "true"
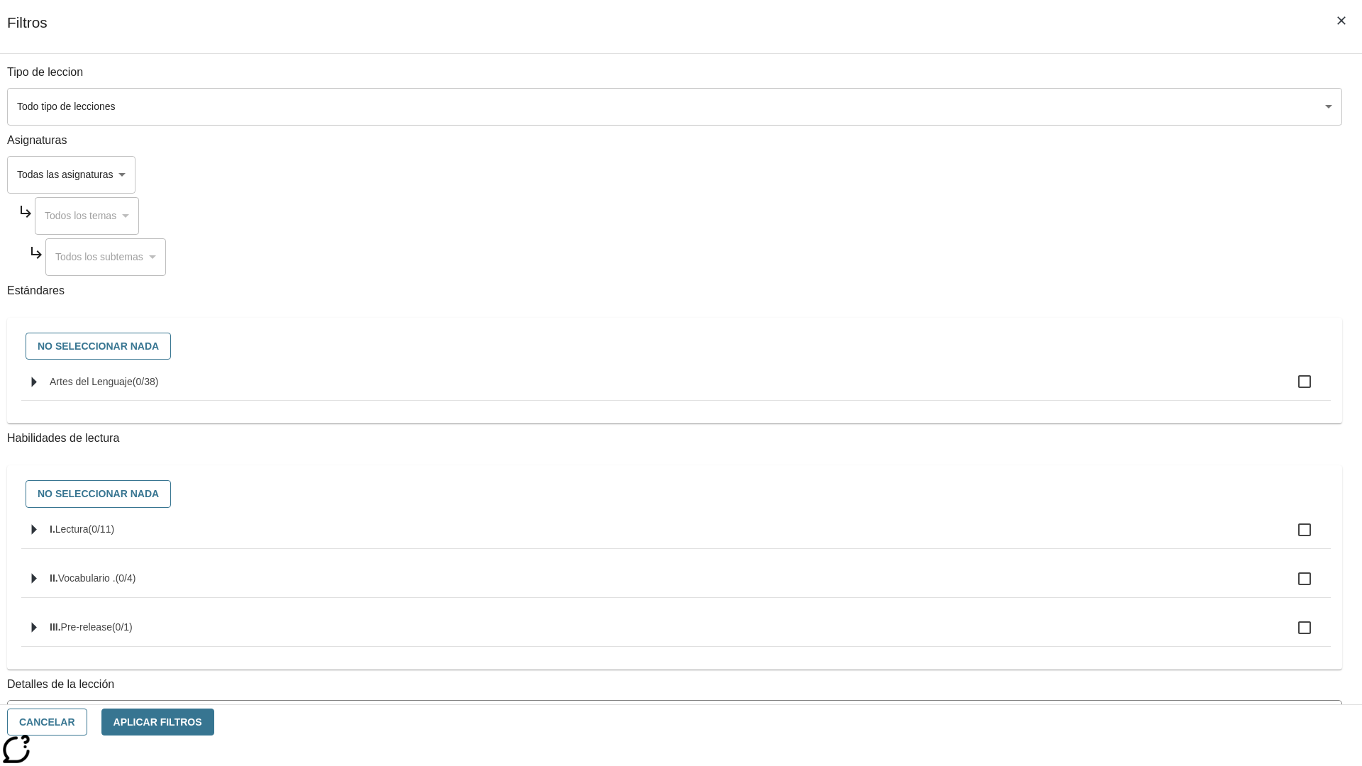
checkbox input "true"
click at [214, 722] on button "Aplicar Filtros" at bounding box center [157, 723] width 113 height 28
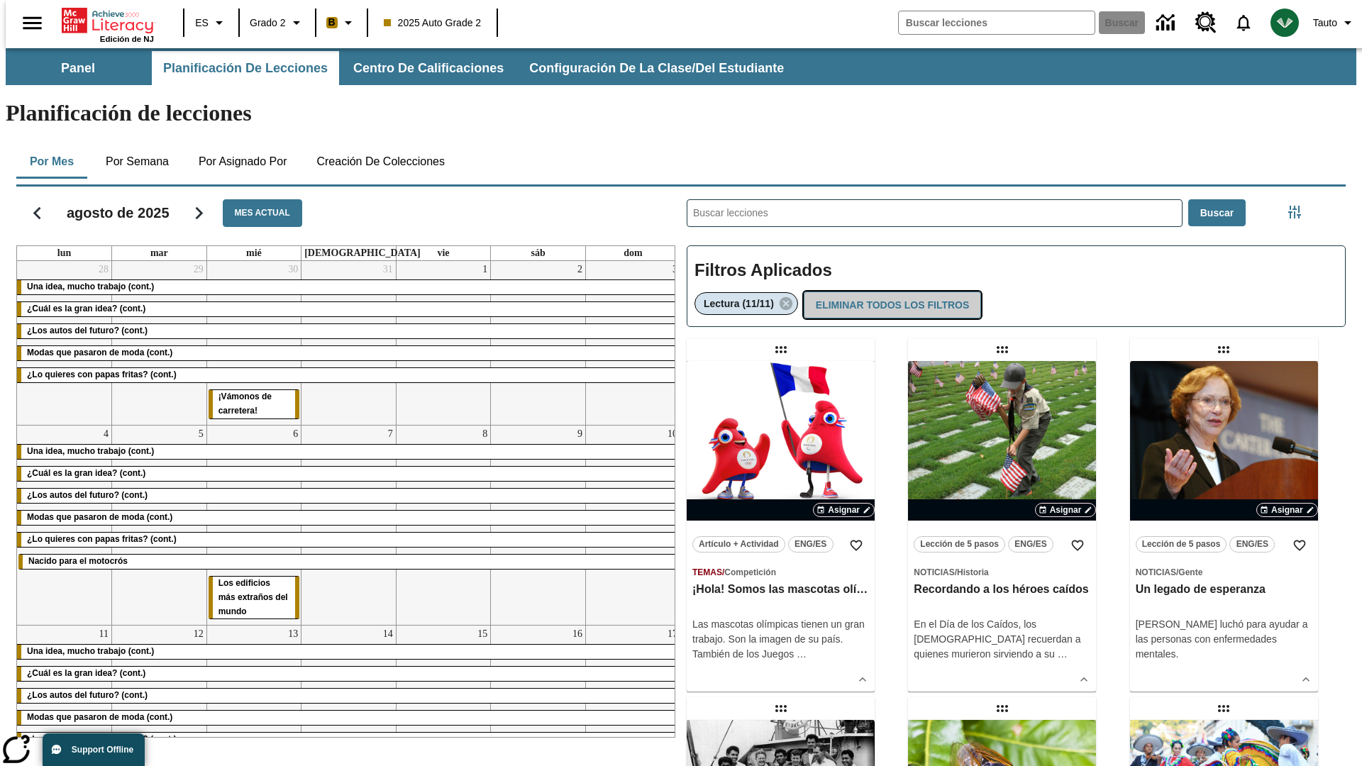
click at [891, 292] on button "Eliminar todos los filtros" at bounding box center [892, 306] width 177 height 28
click at [1299, 206] on icon "Menú lateral de filtros" at bounding box center [1294, 212] width 13 height 13
